Goal: Information Seeking & Learning: Find specific fact

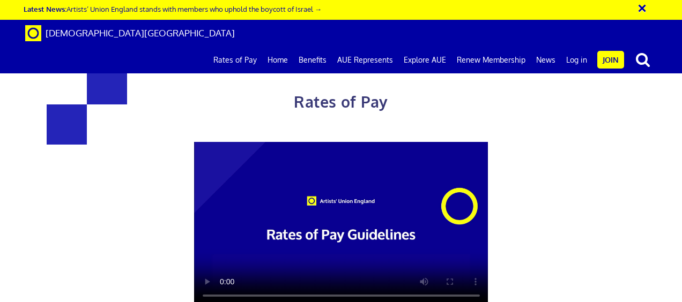
scroll to position [0, 175]
drag, startPoint x: 661, startPoint y: 134, endPoint x: 665, endPoint y: 150, distance: 16.0
click at [665, 150] on div "Rates of Pay This page is designed to help artists and their employers to deter…" at bounding box center [341, 265] width 698 height 509
click at [235, 47] on link "Rates of Pay" at bounding box center [235, 60] width 54 height 27
